Goal: Task Accomplishment & Management: Manage account settings

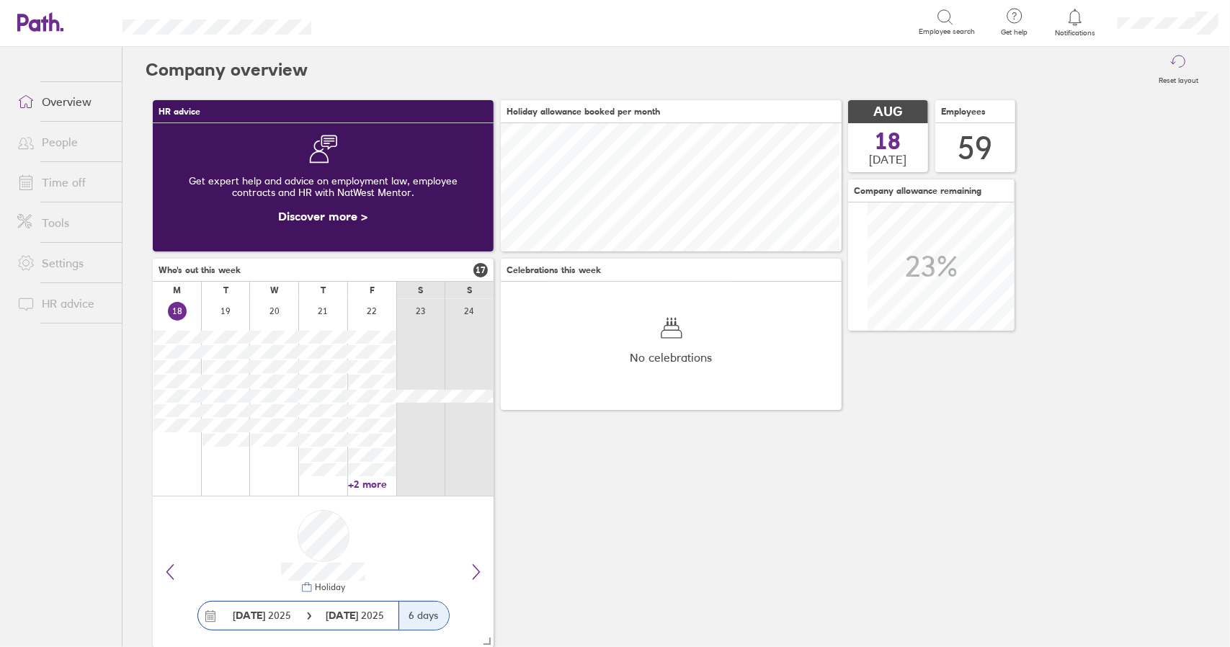
scroll to position [128, 340]
click at [61, 177] on link "Time off" at bounding box center [64, 182] width 116 height 29
